Goal: Information Seeking & Learning: Check status

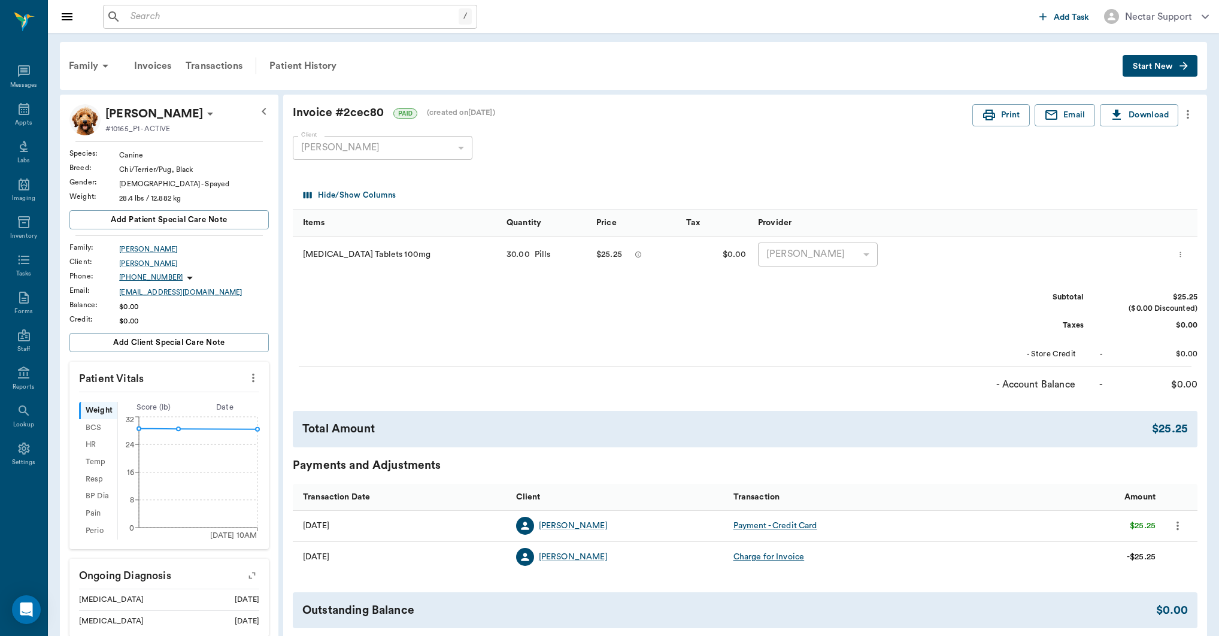
click at [1187, 113] on icon "more" at bounding box center [1187, 114] width 2 height 9
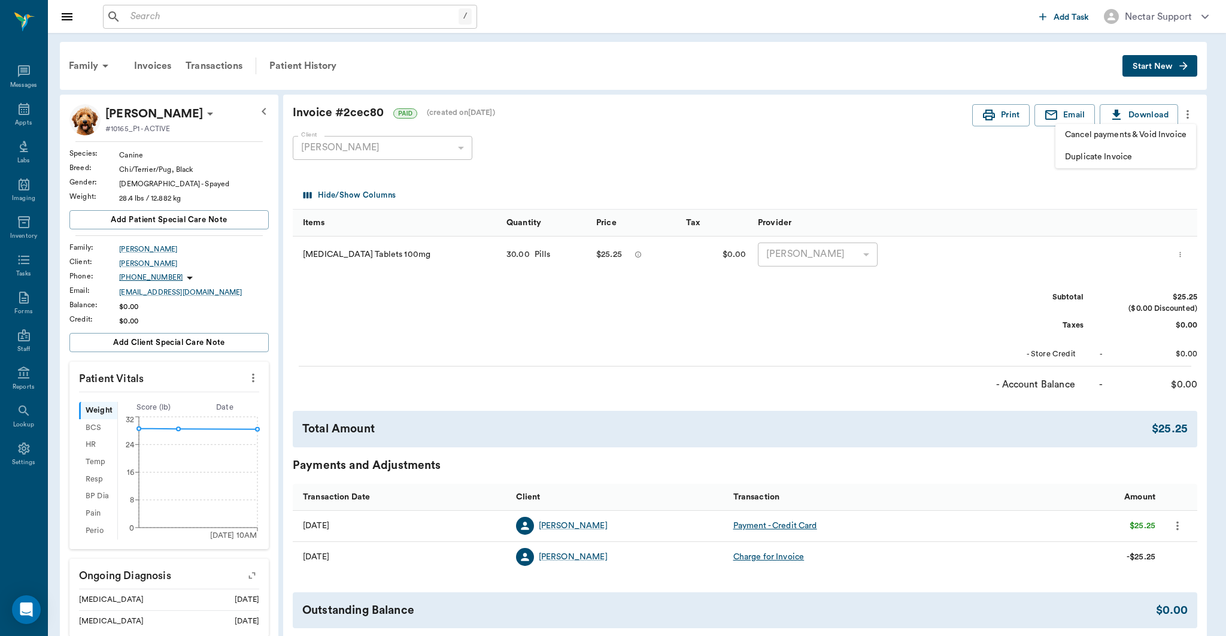
click at [1187, 113] on div at bounding box center [613, 318] width 1226 height 636
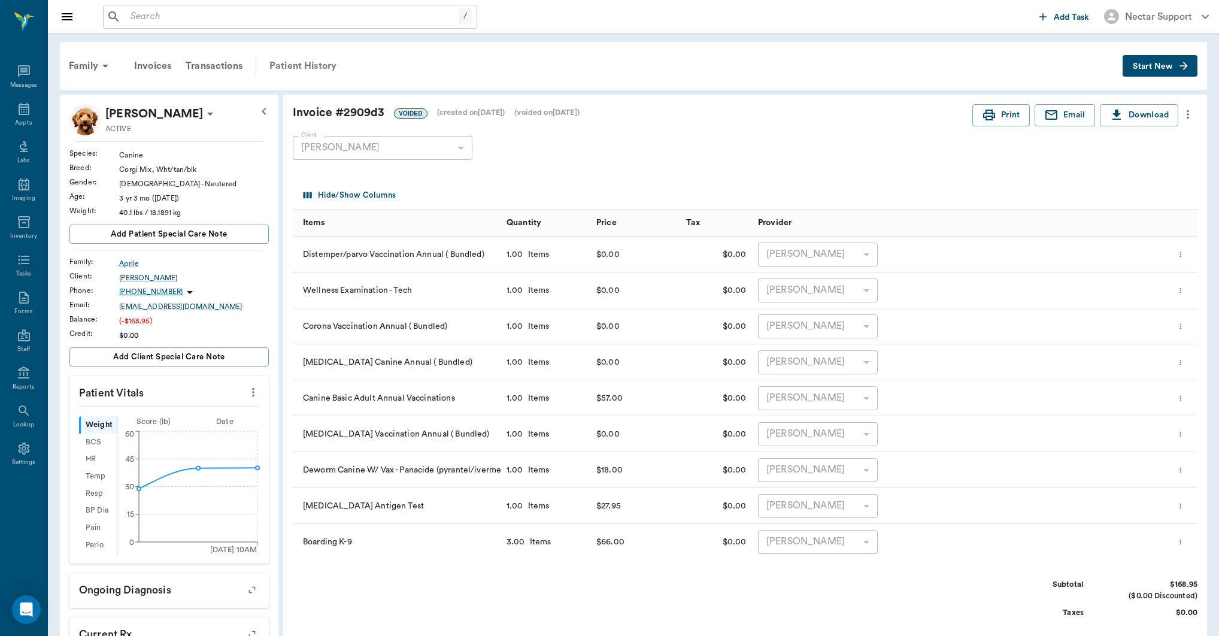
click at [332, 71] on div "Patient History" at bounding box center [302, 65] width 81 height 29
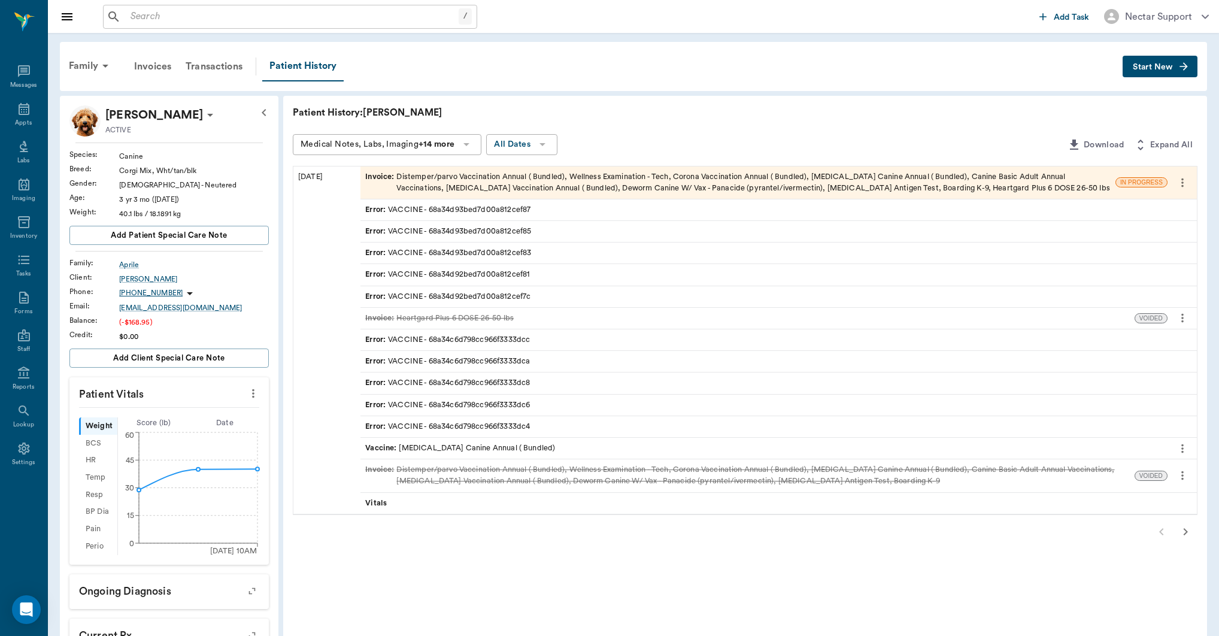
click at [482, 339] on div "Error : VACCINE - 68a34c6d798cc966f3333dcc" at bounding box center [447, 339] width 165 height 11
click at [160, 69] on div "Invoices" at bounding box center [152, 66] width 51 height 29
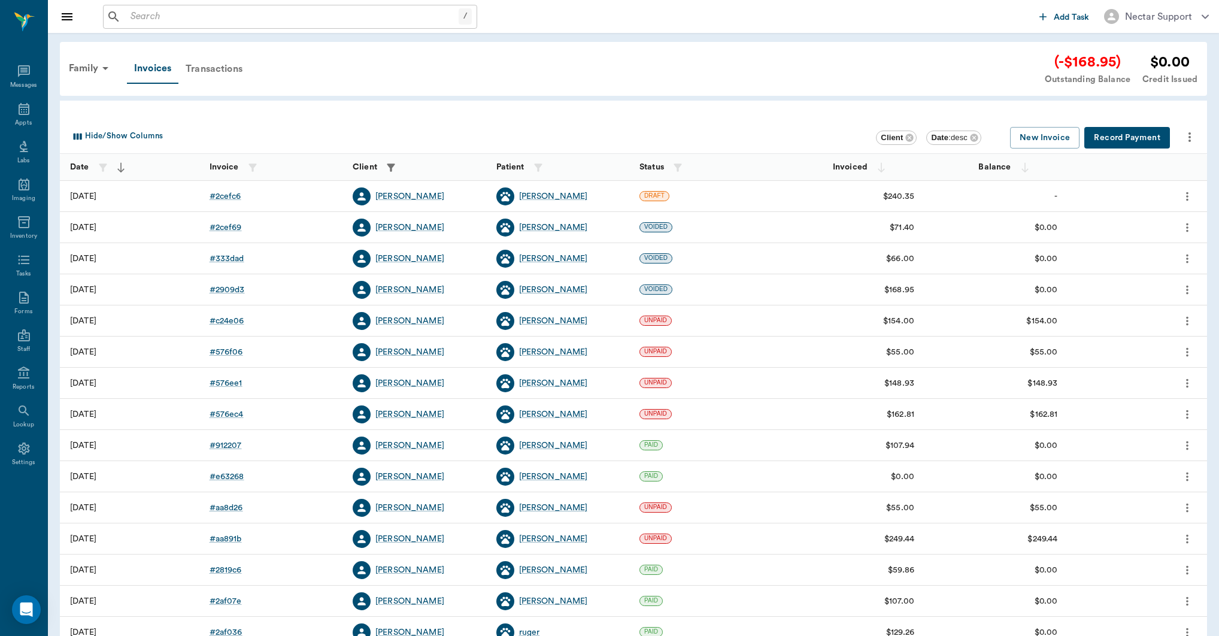
click at [181, 75] on div "Transactions" at bounding box center [213, 68] width 71 height 29
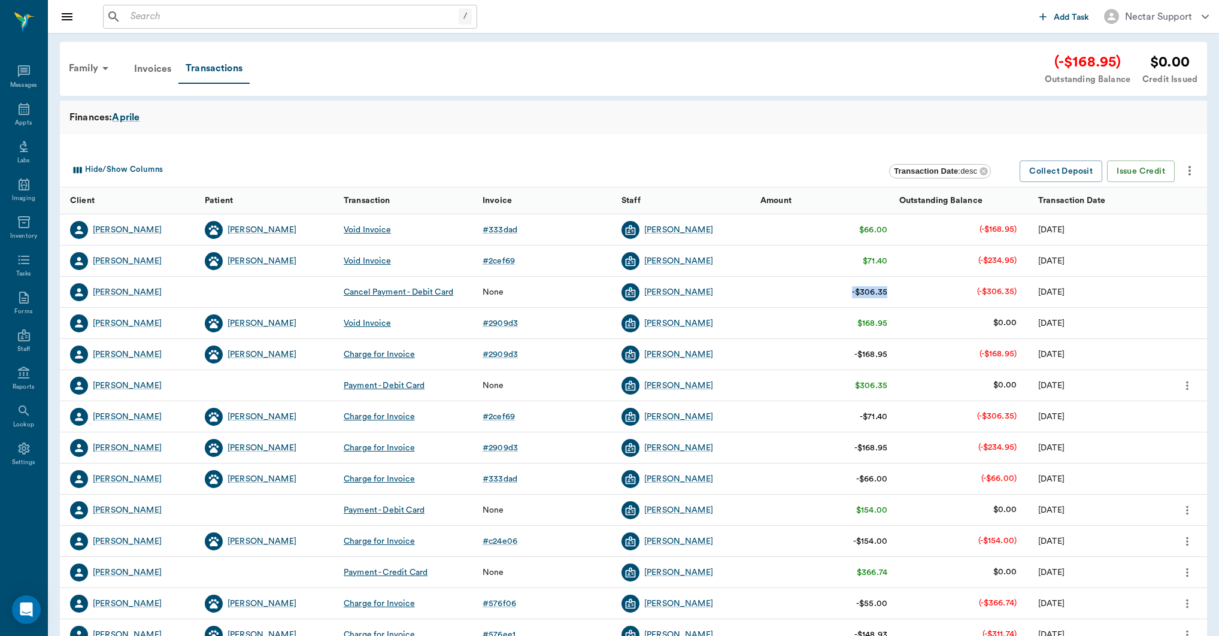
drag, startPoint x: 891, startPoint y: 294, endPoint x: 851, endPoint y: 293, distance: 40.1
click at [851, 293] on div "-$306.35" at bounding box center [823, 292] width 139 height 31
copy div "-$306.35"
click at [845, 292] on div "-$306.35" at bounding box center [823, 292] width 139 height 31
click at [165, 72] on div "Invoices" at bounding box center [152, 68] width 51 height 29
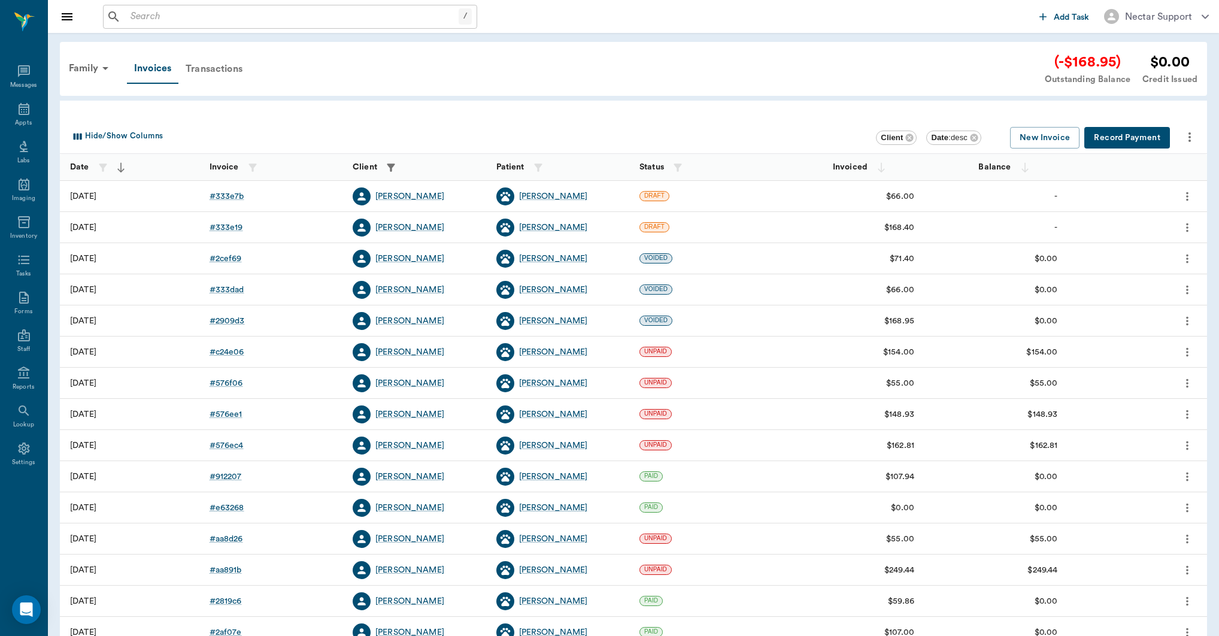
click at [244, 67] on div "Transactions" at bounding box center [213, 68] width 71 height 29
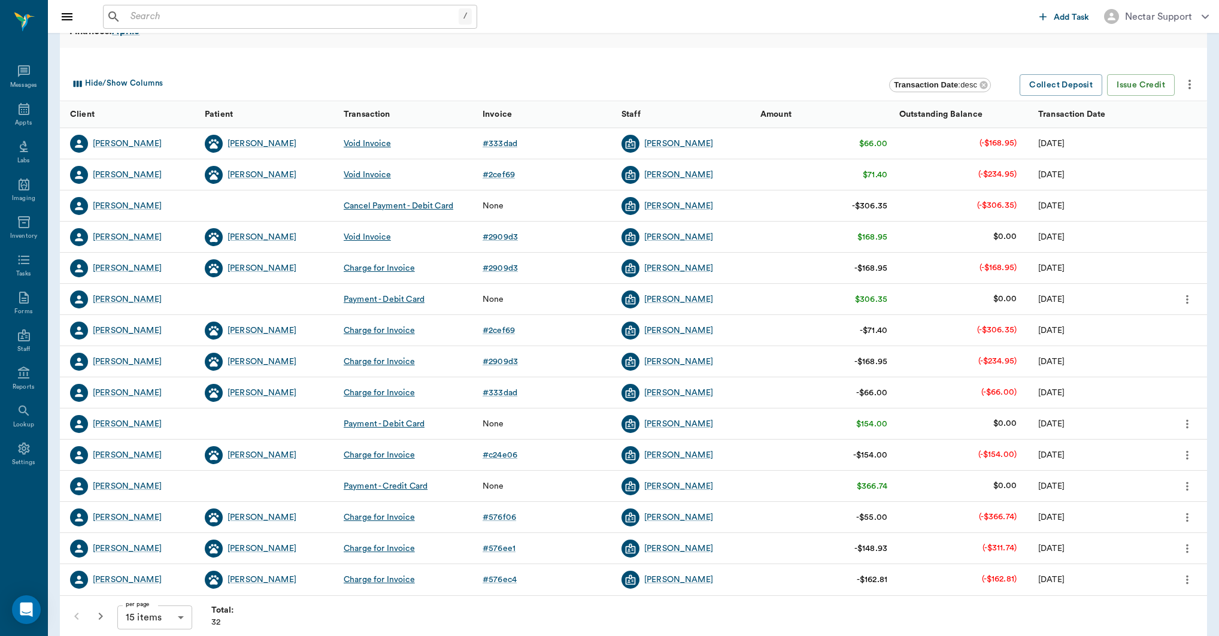
scroll to position [84, 0]
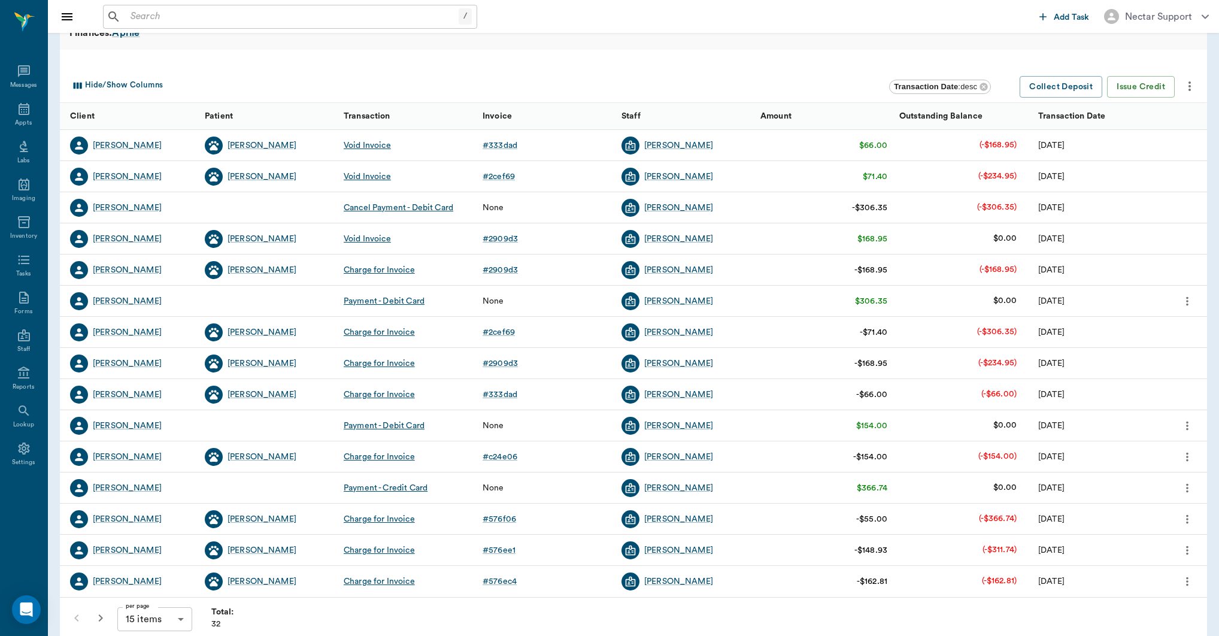
click at [292, 484] on div at bounding box center [268, 487] width 139 height 31
click at [546, 483] on div "None" at bounding box center [545, 487] width 139 height 31
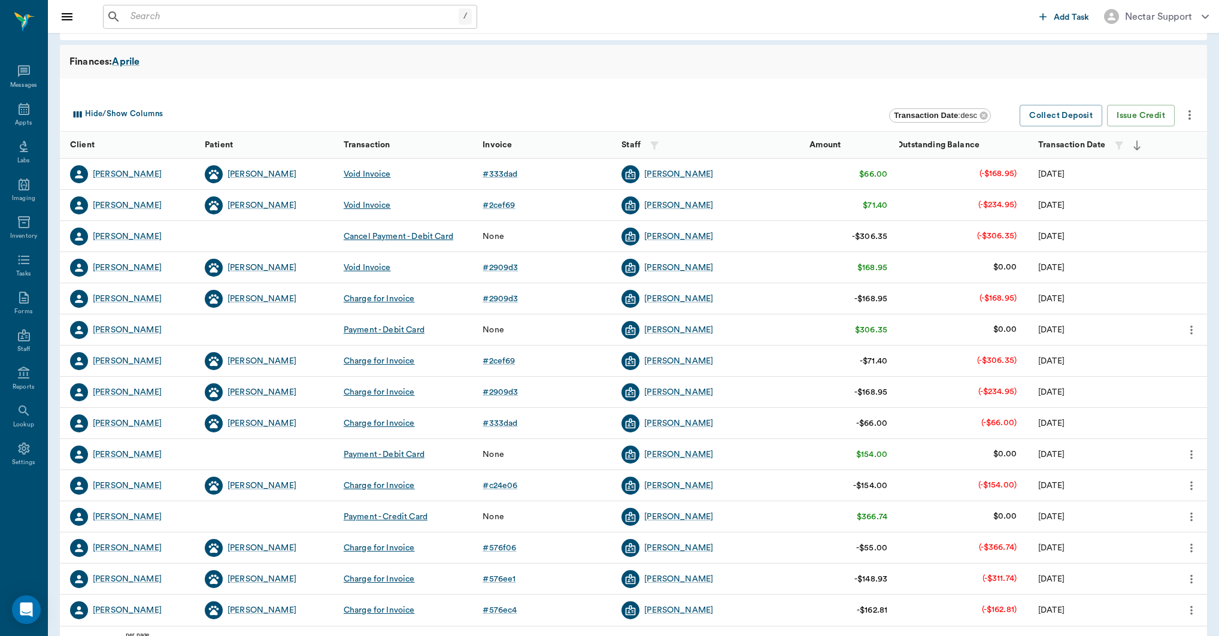
scroll to position [48, 0]
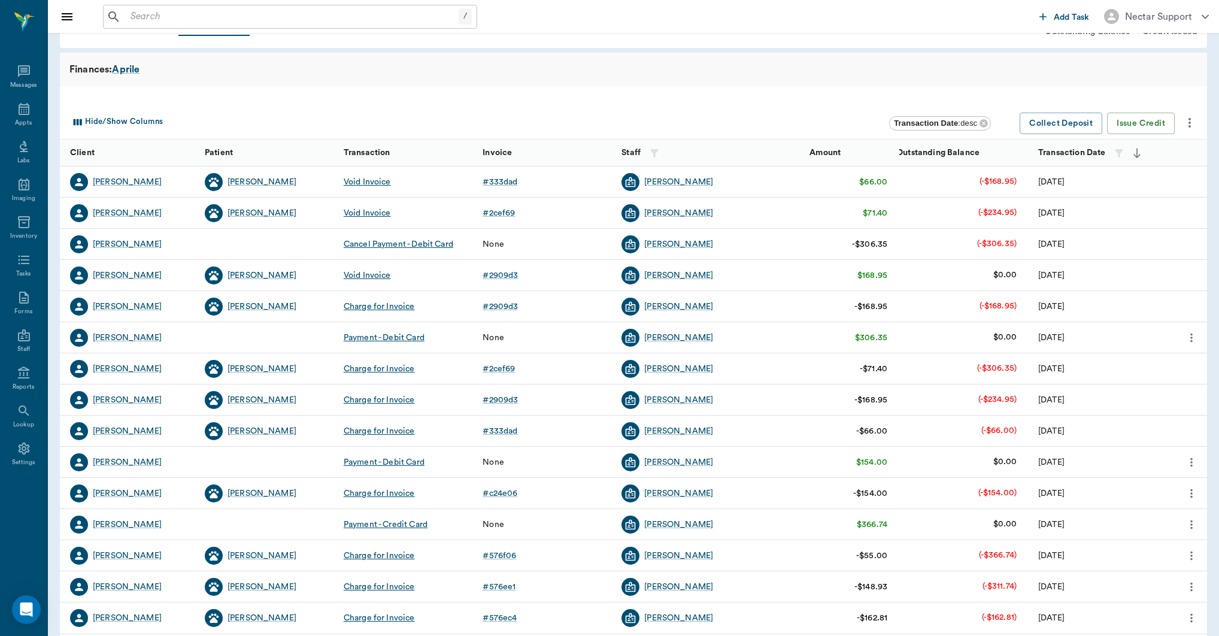
click at [395, 432] on div "Charge for Invoice" at bounding box center [379, 431] width 71 height 12
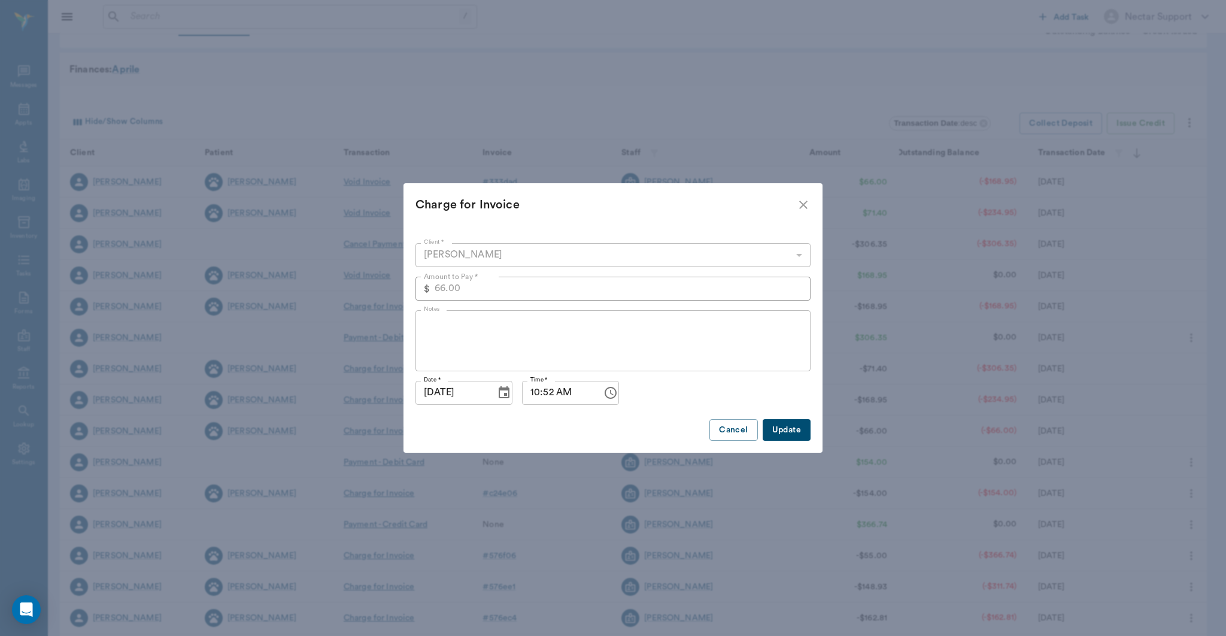
drag, startPoint x: 728, startPoint y: 429, endPoint x: 704, endPoint y: 433, distance: 23.8
click at [726, 428] on button "Cancel" at bounding box center [733, 430] width 48 height 22
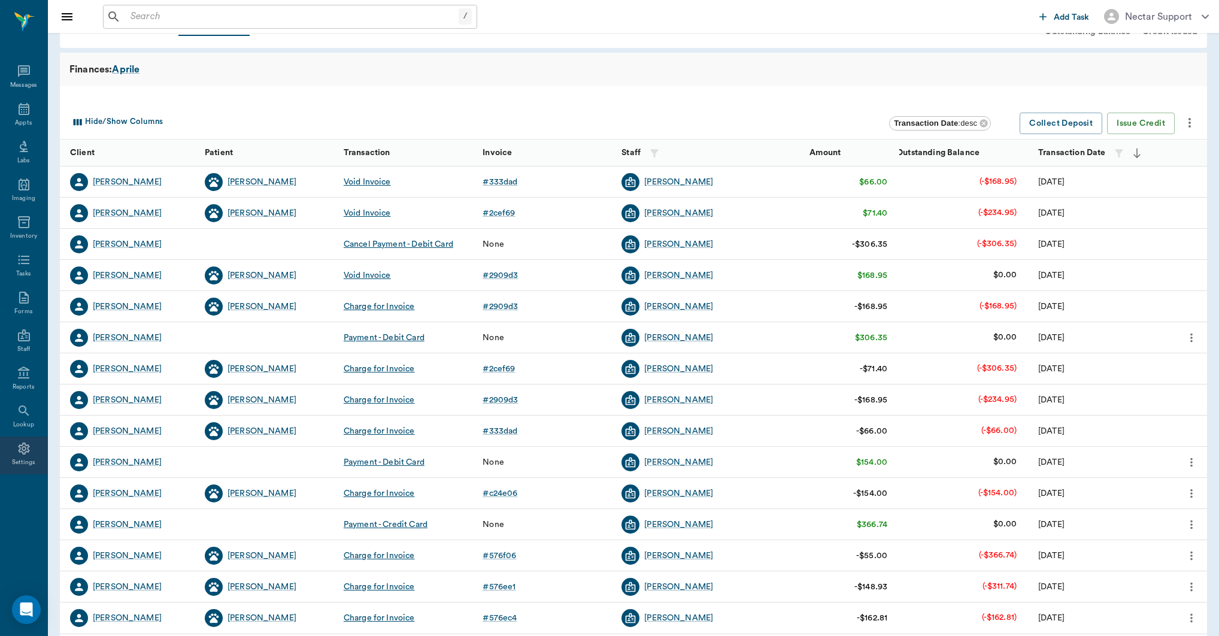
click at [17, 460] on div "Settings" at bounding box center [24, 462] width 24 height 9
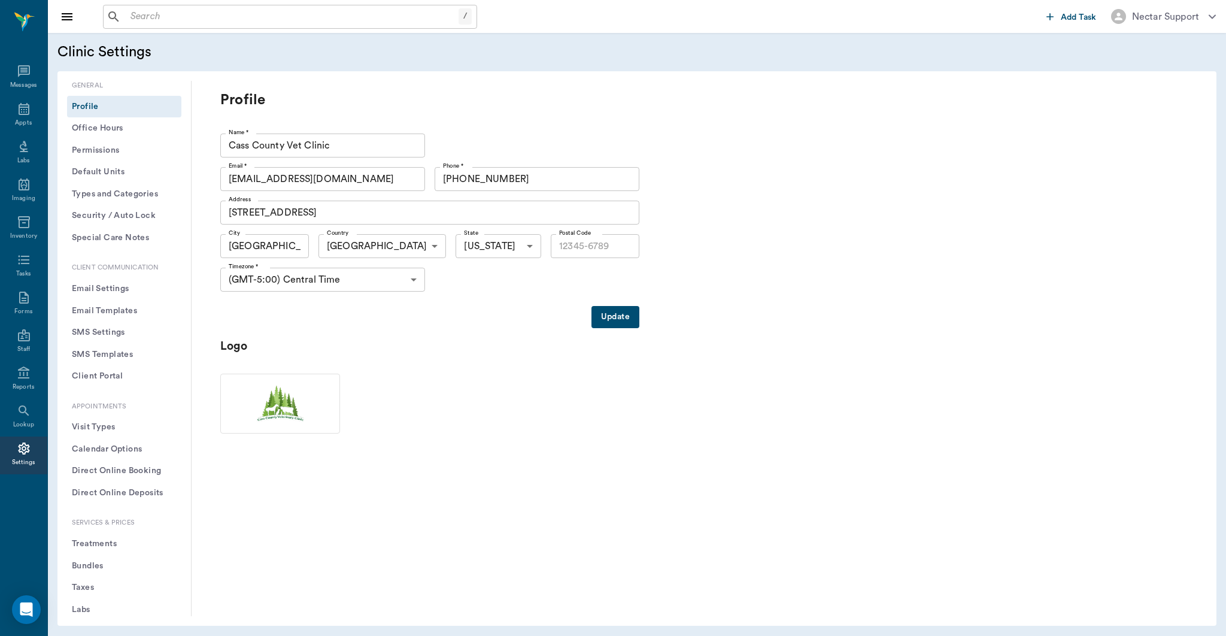
type input "75551"
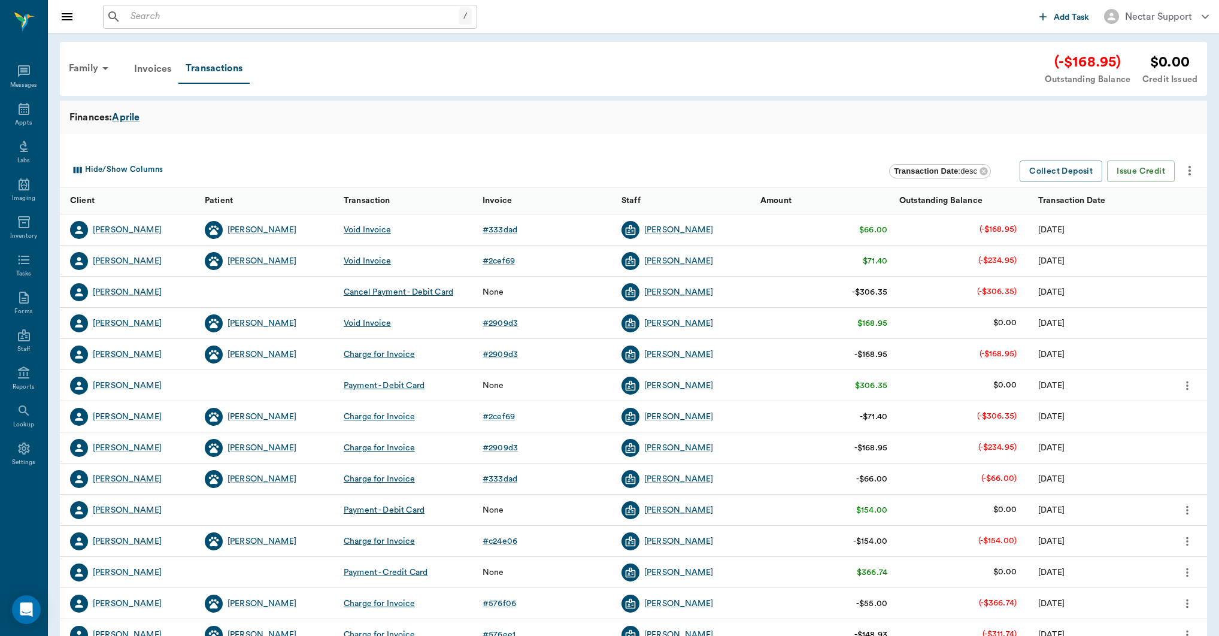
drag, startPoint x: 524, startPoint y: 98, endPoint x: 531, endPoint y: 98, distance: 7.2
click at [524, 98] on div "Family Invoices Transactions (-$168.95) Outstanding Balance $0.00 Credit Issued…" at bounding box center [633, 382] width 1171 height 698
drag, startPoint x: 1049, startPoint y: 63, endPoint x: 1123, endPoint y: 69, distance: 73.9
click at [1123, 69] on div "(-$168.95)" at bounding box center [1087, 62] width 86 height 22
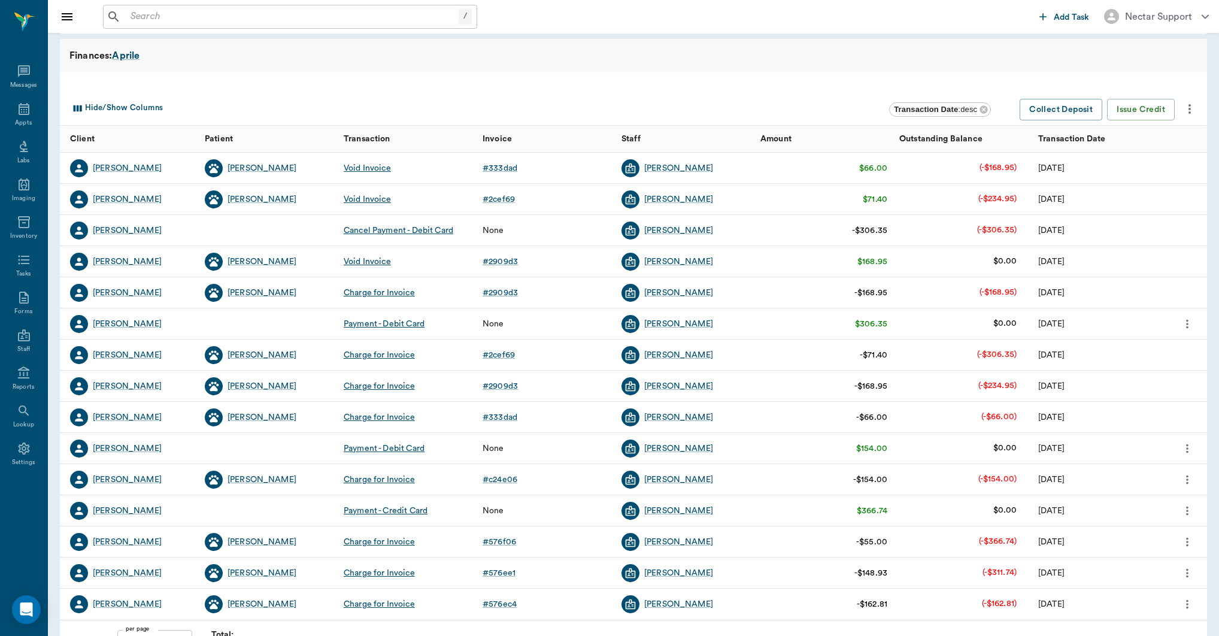
scroll to position [62, 0]
drag, startPoint x: 847, startPoint y: 291, endPoint x: 921, endPoint y: 293, distance: 73.6
click at [921, 293] on div "Kristen Aprile Hopper Charge for Invoice # 2909d3 Dr. Bert Ellsworth -$168.95 (…" at bounding box center [633, 292] width 1147 height 31
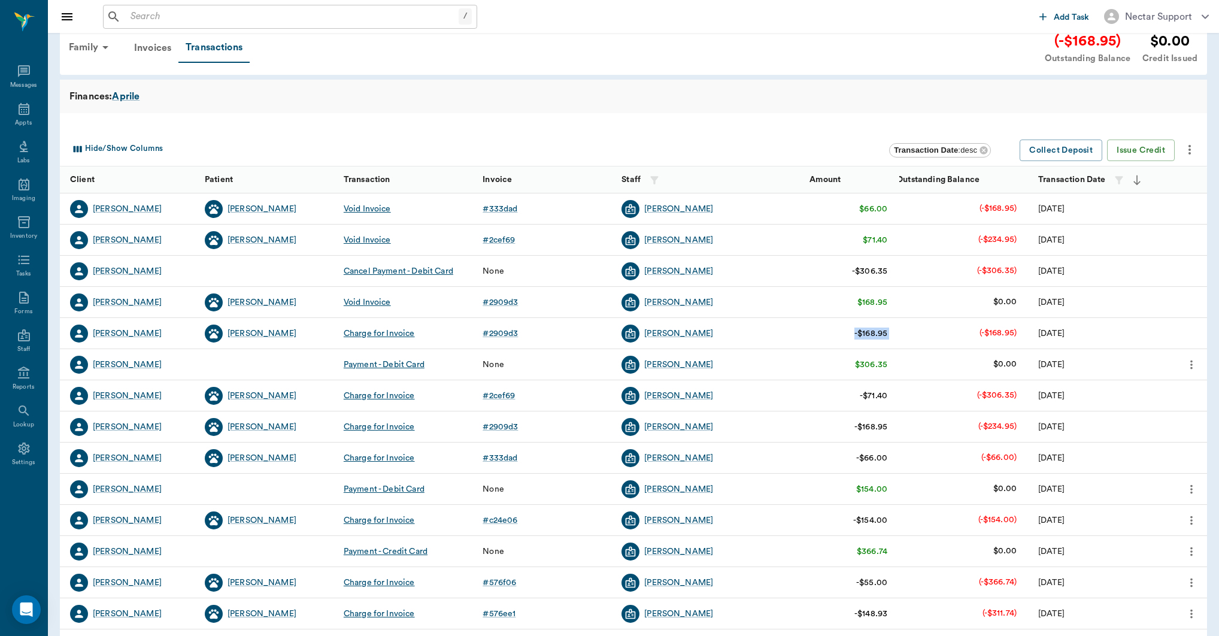
scroll to position [17, 0]
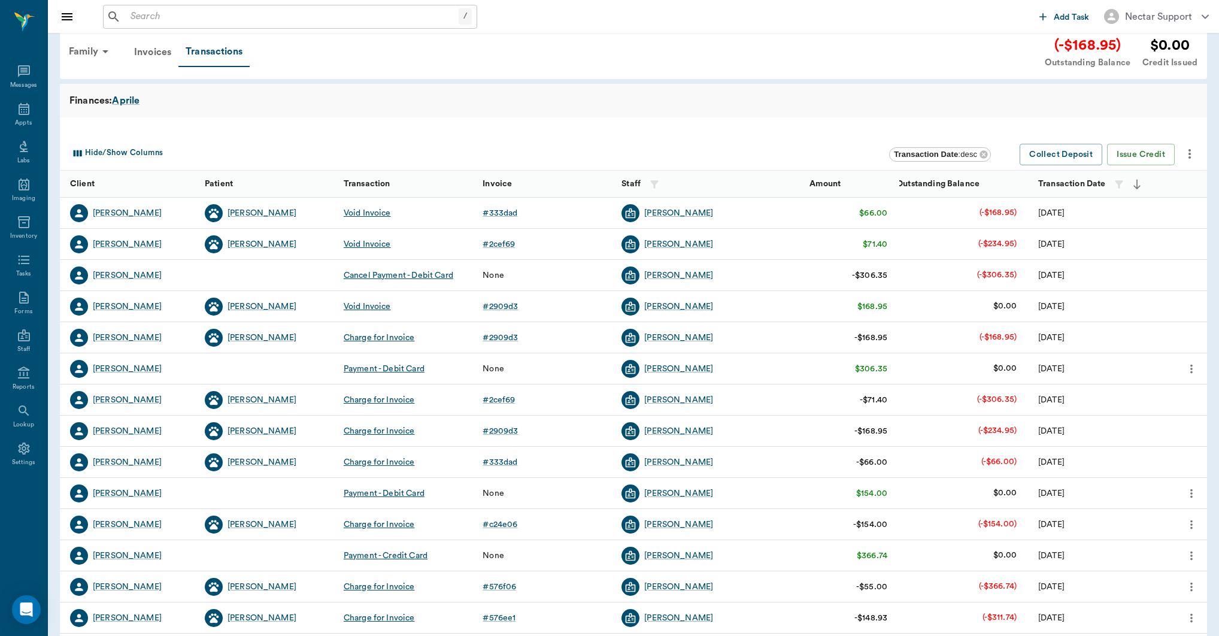
click at [1070, 50] on div "(-$168.95)" at bounding box center [1087, 46] width 86 height 22
drag, startPoint x: 1051, startPoint y: 44, endPoint x: 1125, endPoint y: 44, distance: 74.2
click at [1125, 44] on div "(-$168.95)" at bounding box center [1087, 46] width 86 height 22
drag, startPoint x: 845, startPoint y: 338, endPoint x: 898, endPoint y: 337, distance: 53.3
click at [898, 337] on div "Kristen Aprile Hopper Charge for Invoice # 2909d3 Dr. Bert Ellsworth -$168.95 (…" at bounding box center [641, 337] width 1163 height 31
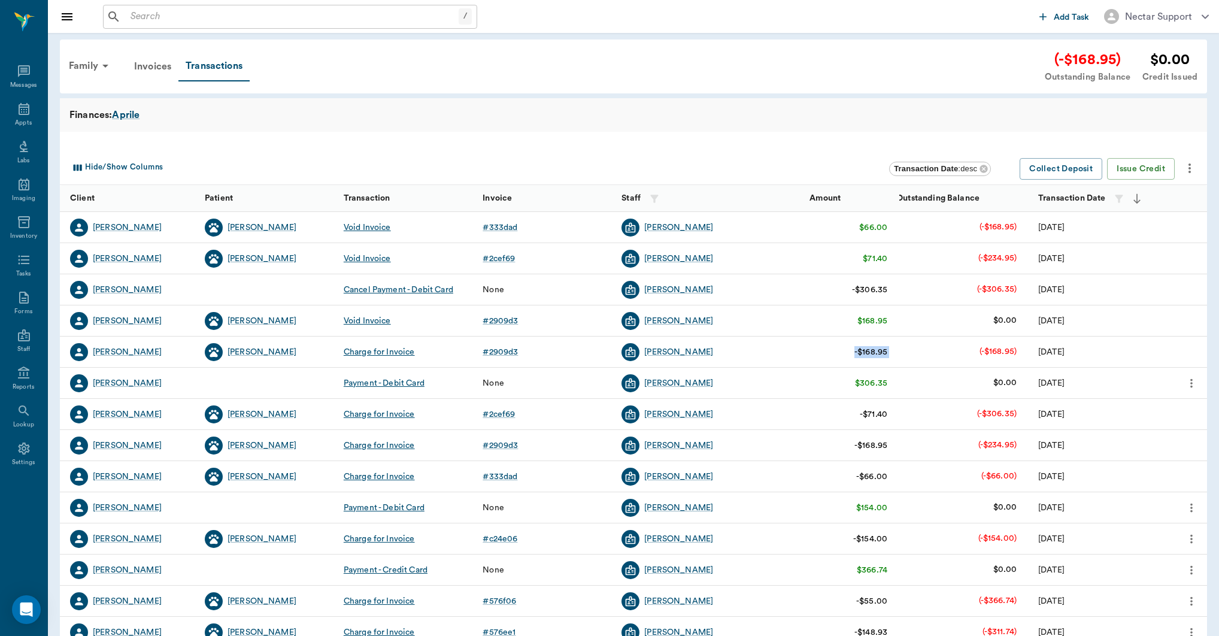
scroll to position [0, 0]
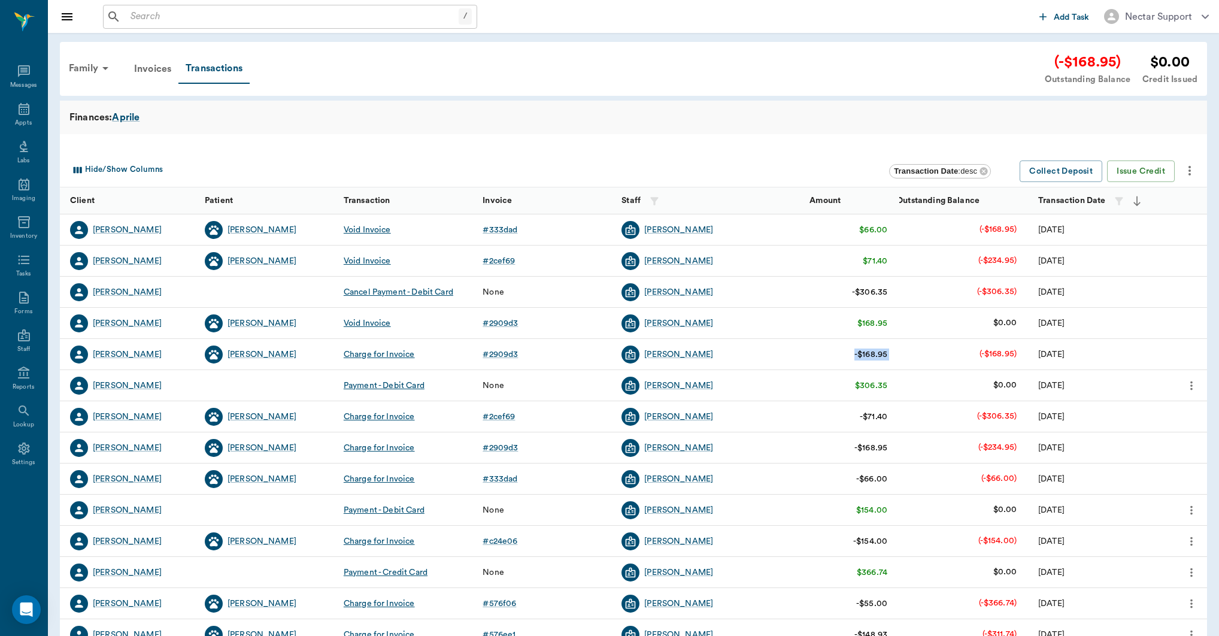
drag, startPoint x: 154, startPoint y: 68, endPoint x: 159, endPoint y: 73, distance: 6.8
click at [154, 69] on div "Invoices" at bounding box center [152, 68] width 51 height 29
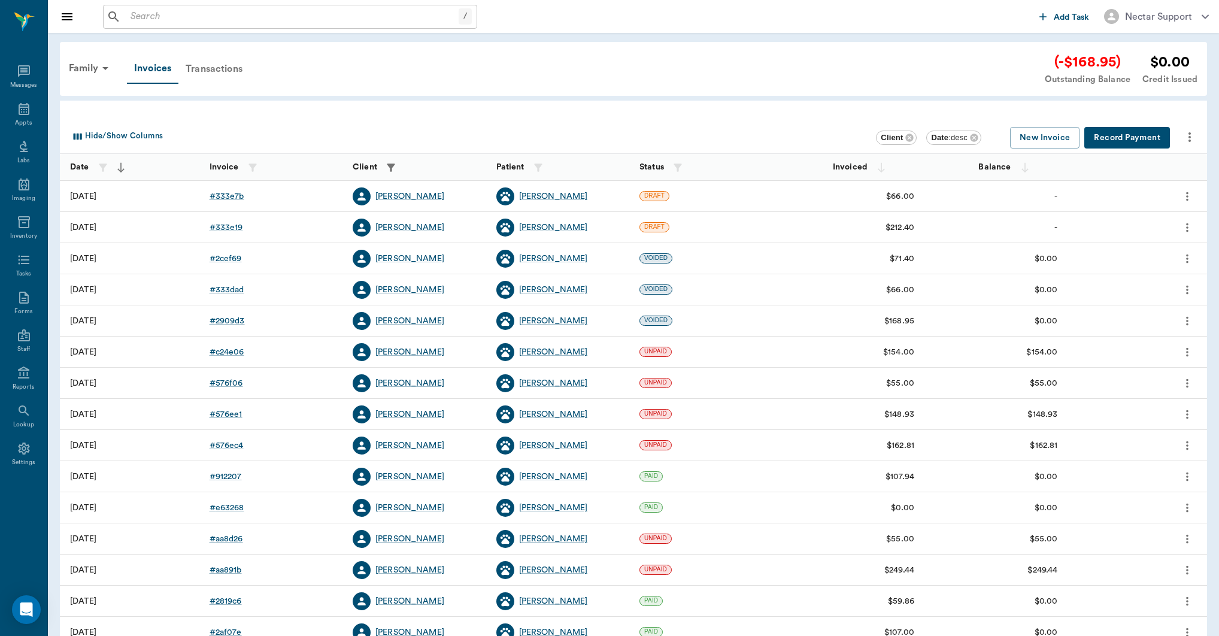
click at [220, 71] on div "Transactions" at bounding box center [213, 68] width 71 height 29
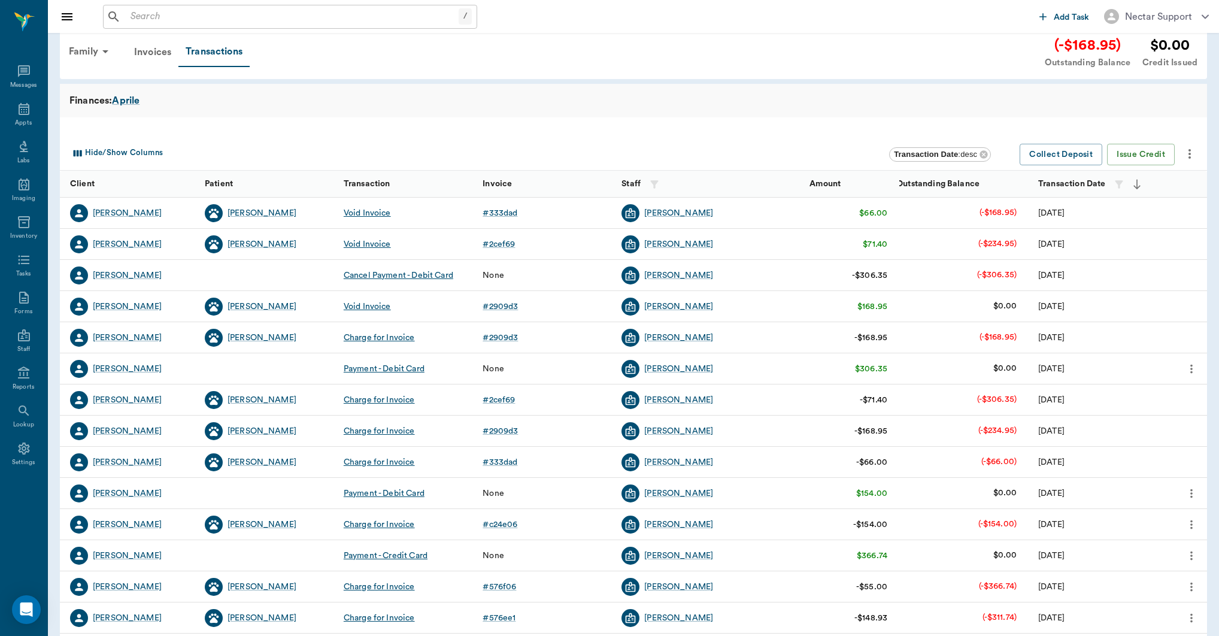
scroll to position [16, 0]
drag, startPoint x: 844, startPoint y: 276, endPoint x: 1019, endPoint y: 275, distance: 174.8
click at [1019, 275] on div "Kristen Aprile Cancel Payment - Debit Card None Dr. Bert Ellsworth -$306.35 (-$…" at bounding box center [641, 276] width 1163 height 31
click at [974, 114] on div "Finances: Aprile" at bounding box center [633, 102] width 1147 height 34
drag, startPoint x: 1051, startPoint y: 51, endPoint x: 1120, endPoint y: 52, distance: 69.4
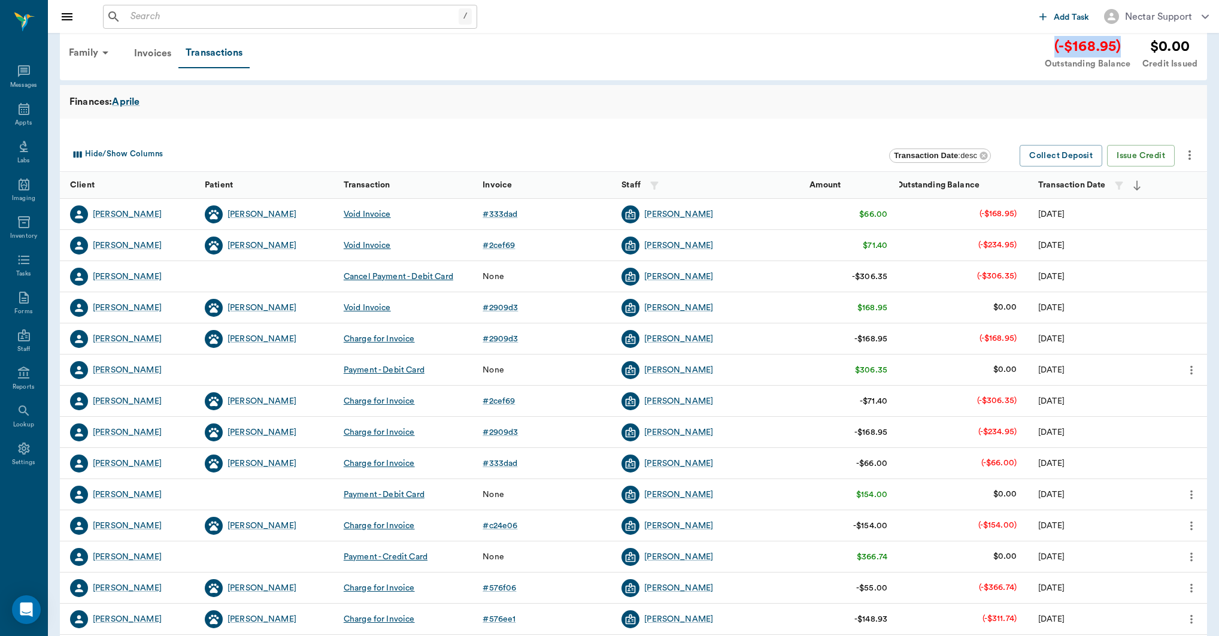
click at [1120, 52] on div "(-$168.95)" at bounding box center [1087, 47] width 86 height 22
click at [1008, 57] on div "Family Invoices Transactions (-$168.95) Outstanding Balance $0.00 Credit Issued" at bounding box center [629, 53] width 1135 height 35
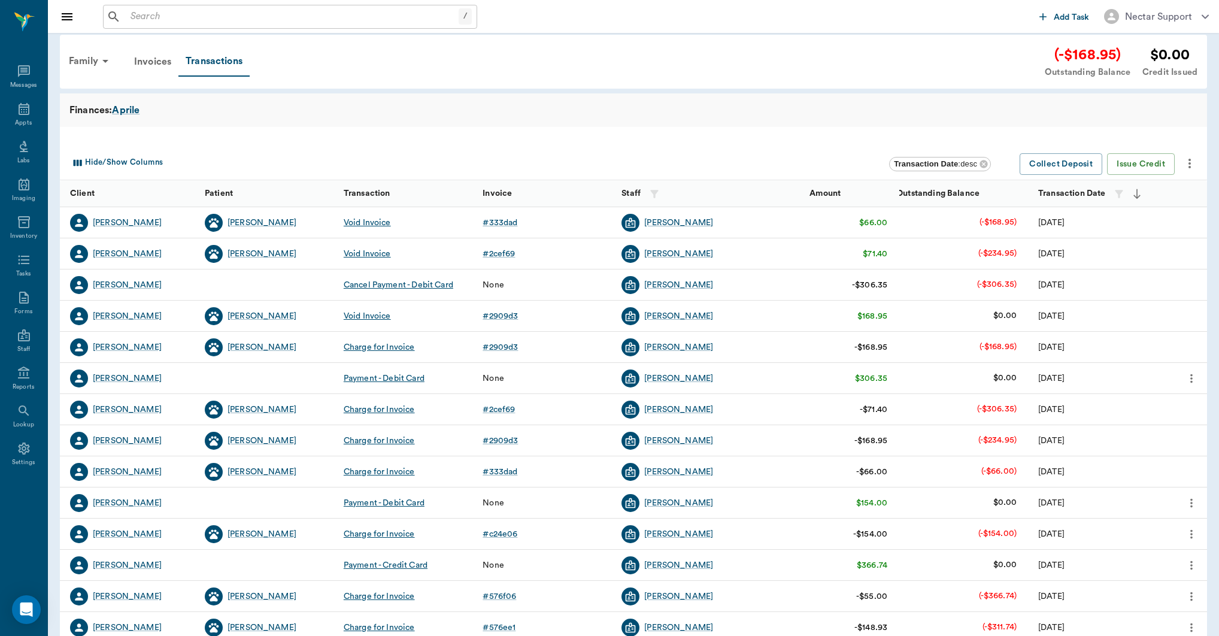
scroll to position [0, 0]
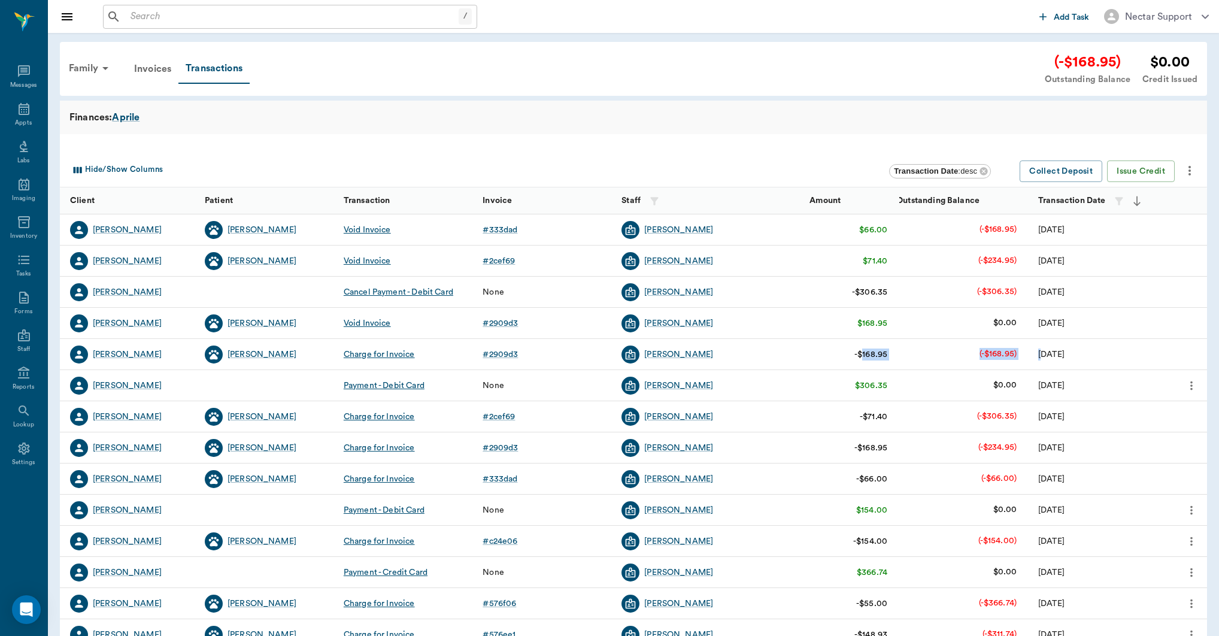
drag, startPoint x: 860, startPoint y: 353, endPoint x: 1041, endPoint y: 351, distance: 181.4
click at [1041, 351] on div "Kristen Aprile Hopper Charge for Invoice # 2909d3 Dr. Bert Ellsworth -$168.95 (…" at bounding box center [641, 354] width 1163 height 31
click at [511, 86] on div "Family Invoices Transactions (-$168.95) Outstanding Balance $0.00 Credit Issued" at bounding box center [633, 69] width 1147 height 54
